Goal: Find specific page/section: Find specific page/section

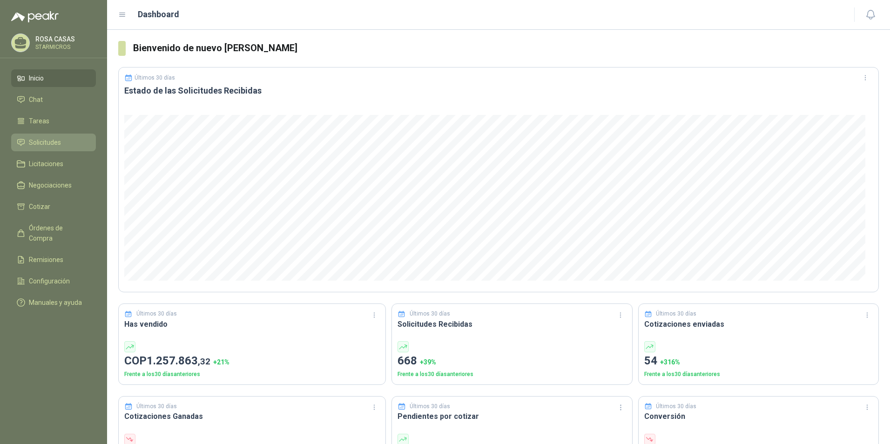
click at [34, 139] on span "Solicitudes" at bounding box center [45, 142] width 32 height 10
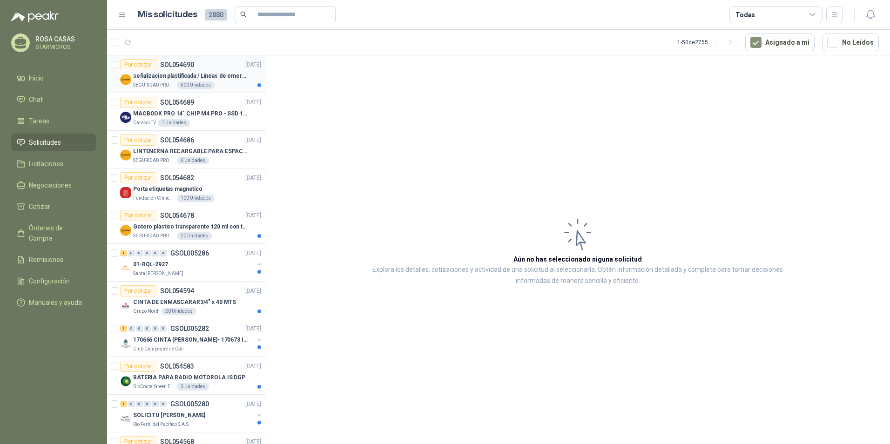
click at [227, 84] on div "SEGURIDAD PROVISER LTDA 500 Unidades" at bounding box center [197, 84] width 128 height 7
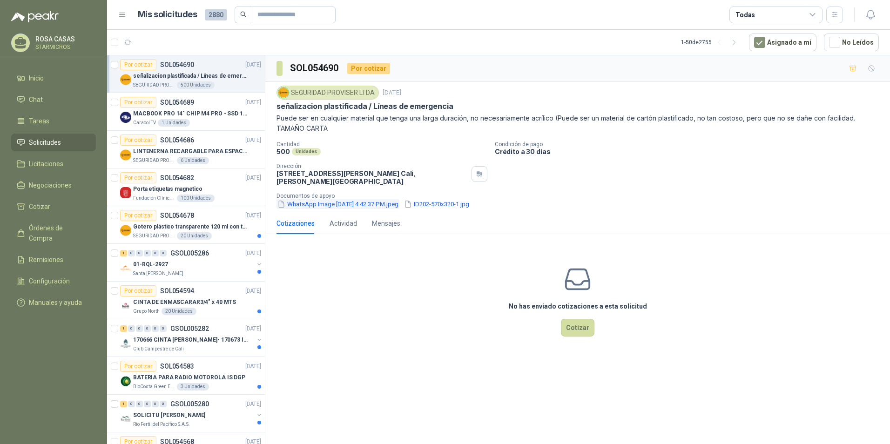
click at [305, 204] on button "WhatsApp Image [DATE] 4.42.37 PM.jpeg" at bounding box center [337, 204] width 123 height 10
click at [213, 118] on p "MACBOOK PRO 14" CHIP M4 PRO - SSD 1TB RAM 24GB" at bounding box center [191, 113] width 116 height 9
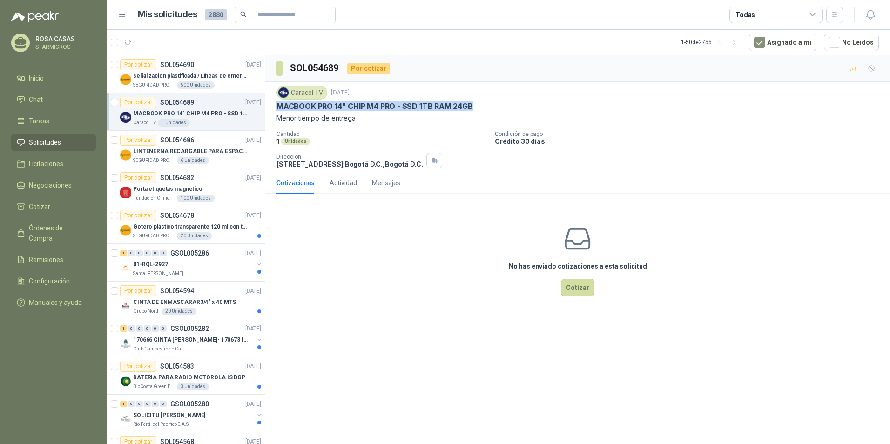
drag, startPoint x: 275, startPoint y: 106, endPoint x: 479, endPoint y: 109, distance: 204.4
click at [479, 109] on div "Caracol TV [DATE] MACBOOK PRO 14" CHIP M4 PRO - SSD 1TB RAM 24GB Menor tiempo d…" at bounding box center [577, 127] width 625 height 90
copy p "MACBOOK PRO 14" CHIP M4 PRO - SSD 1TB RAM 24GB"
